Goal: Find specific page/section: Find specific page/section

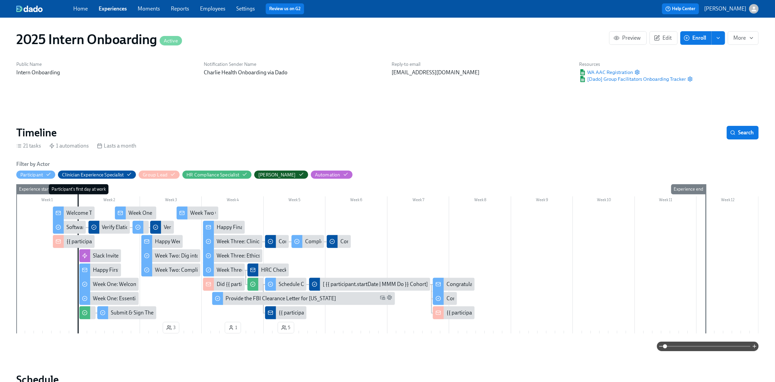
scroll to position [0, 1716]
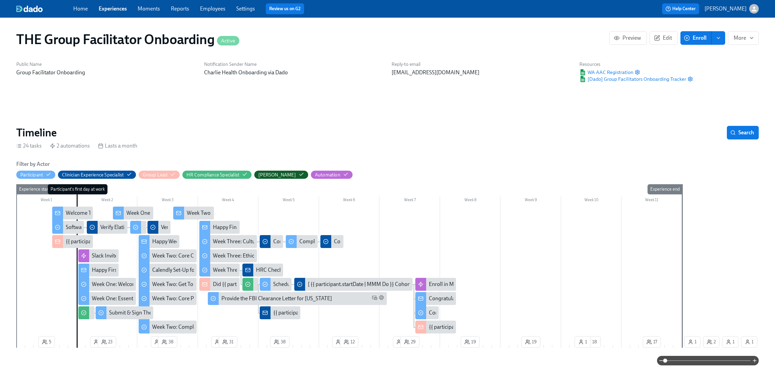
scroll to position [466, 0]
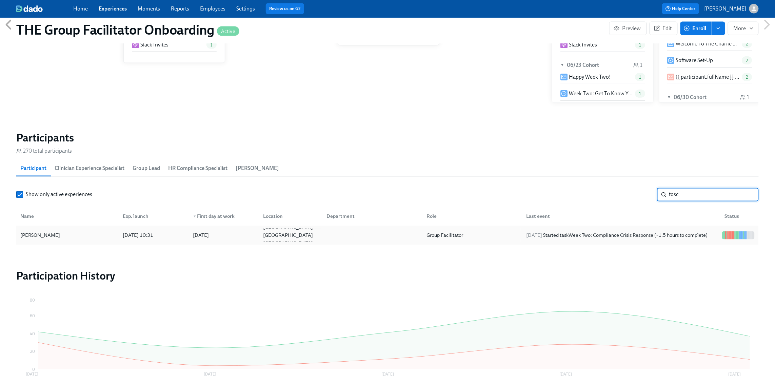
scroll to position [0, 9432]
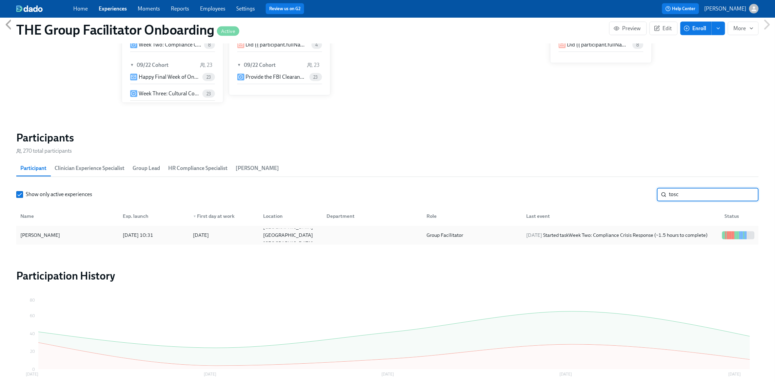
type input "tosc"
click at [635, 231] on div "2025/09/22 Started task Week Two: Compliance Crisis Response (~1.5 hours to com…" at bounding box center [617, 235] width 187 height 8
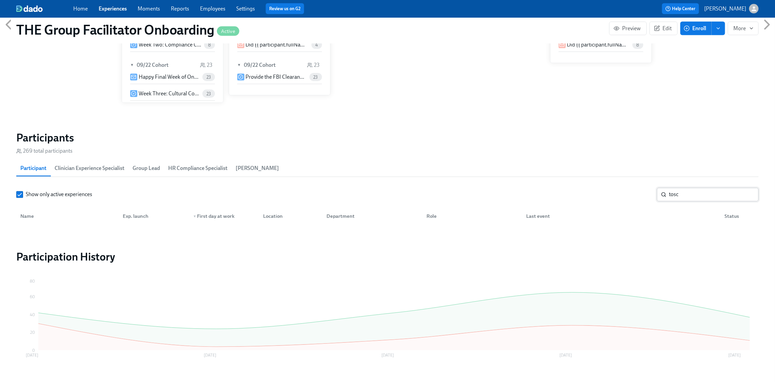
click at [701, 194] on input "tosc" at bounding box center [714, 195] width 90 height 14
click at [747, 195] on input "tosc" at bounding box center [714, 195] width 90 height 14
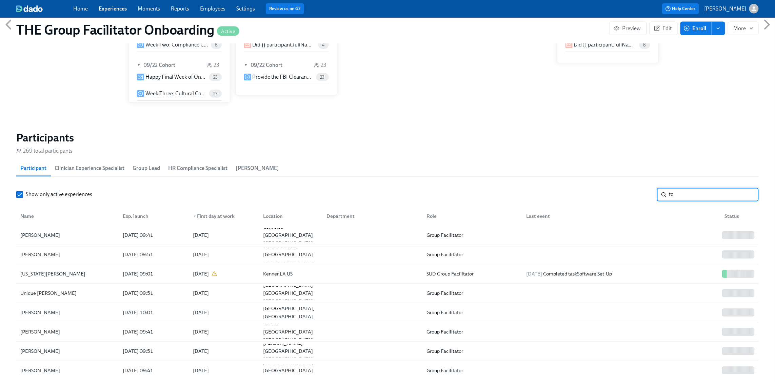
type input "tos"
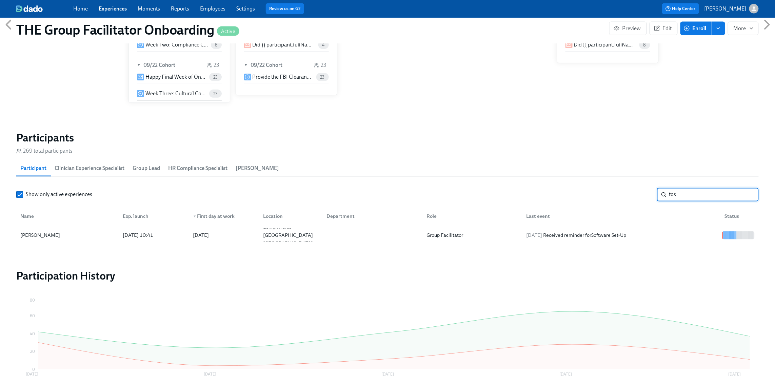
click at [749, 195] on input "tos" at bounding box center [714, 195] width 90 height 14
type input "tos"
click at [17, 195] on input "Show only active experiences" at bounding box center [20, 195] width 6 height 6
click at [749, 194] on input "tos" at bounding box center [714, 195] width 90 height 14
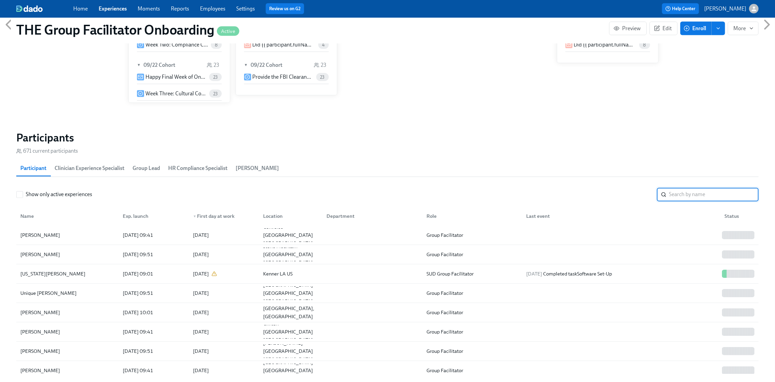
click at [712, 196] on input "search" at bounding box center [714, 195] width 90 height 14
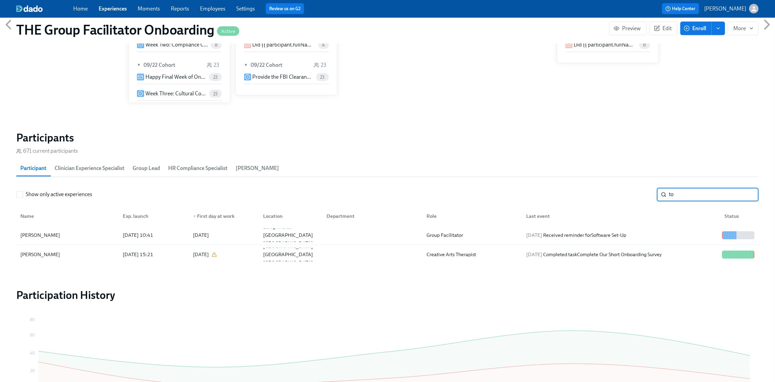
type input "t"
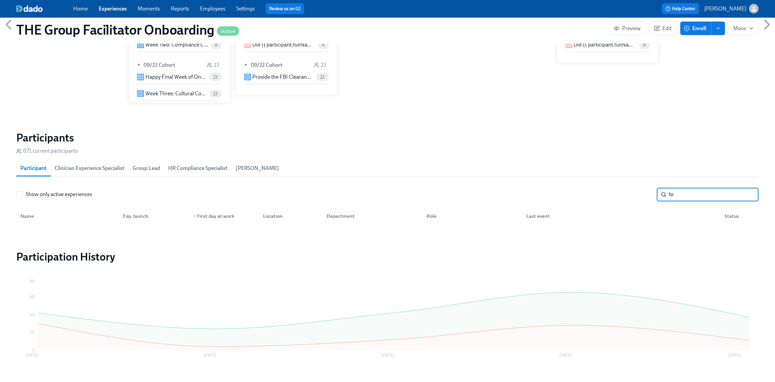
type input "t"
